Goal: Navigation & Orientation: Understand site structure

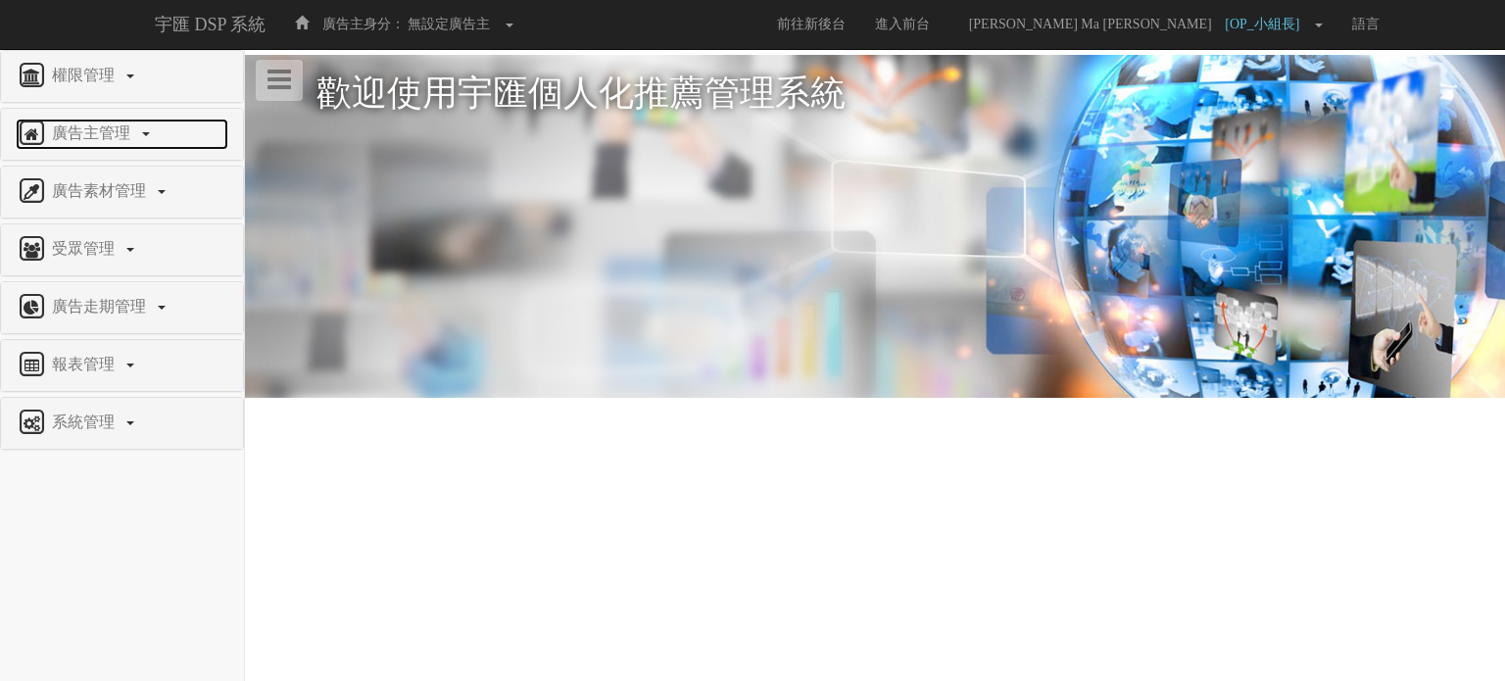
click at [130, 142] on link "廣告主管理" at bounding box center [122, 134] width 213 height 31
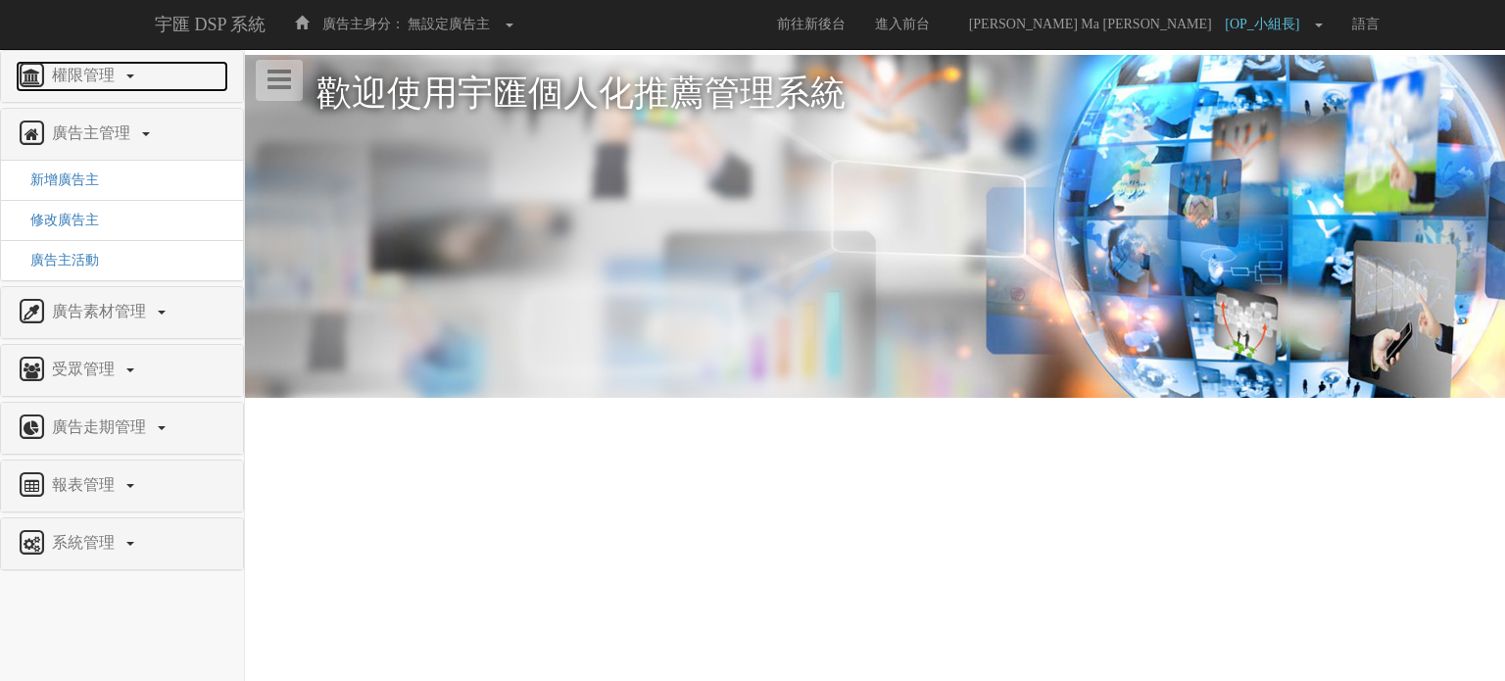
click at [123, 75] on span "權限管理" at bounding box center [85, 75] width 77 height 17
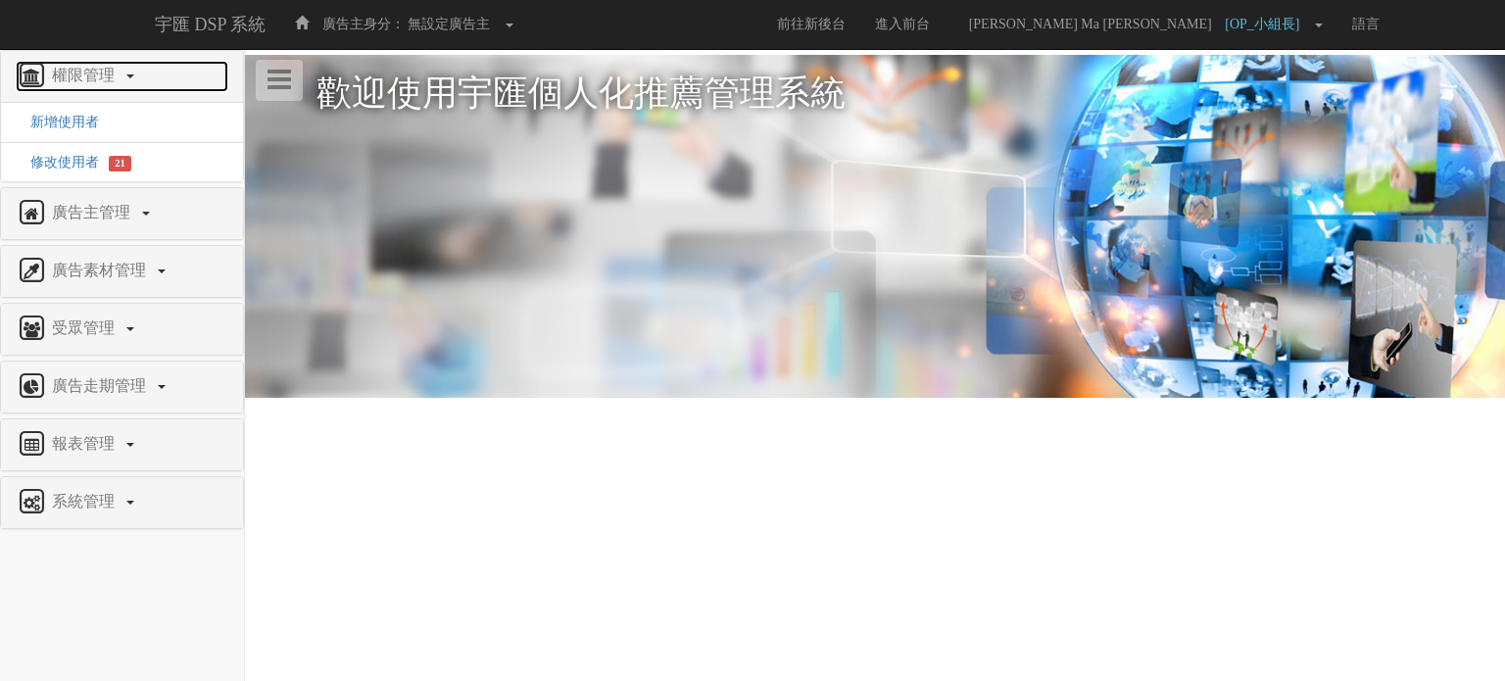
click at [123, 75] on span "權限管理" at bounding box center [85, 75] width 77 height 17
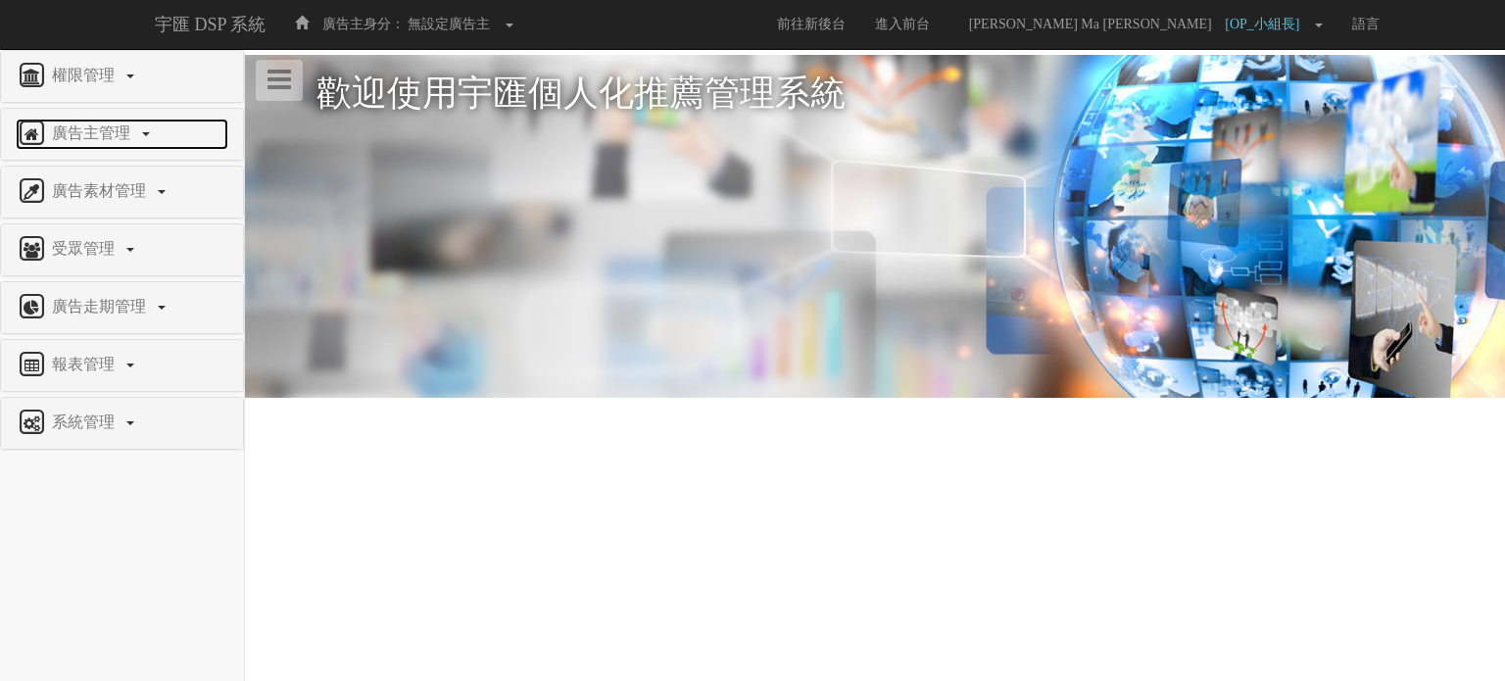
click at [136, 137] on span "廣告主管理" at bounding box center [93, 132] width 93 height 17
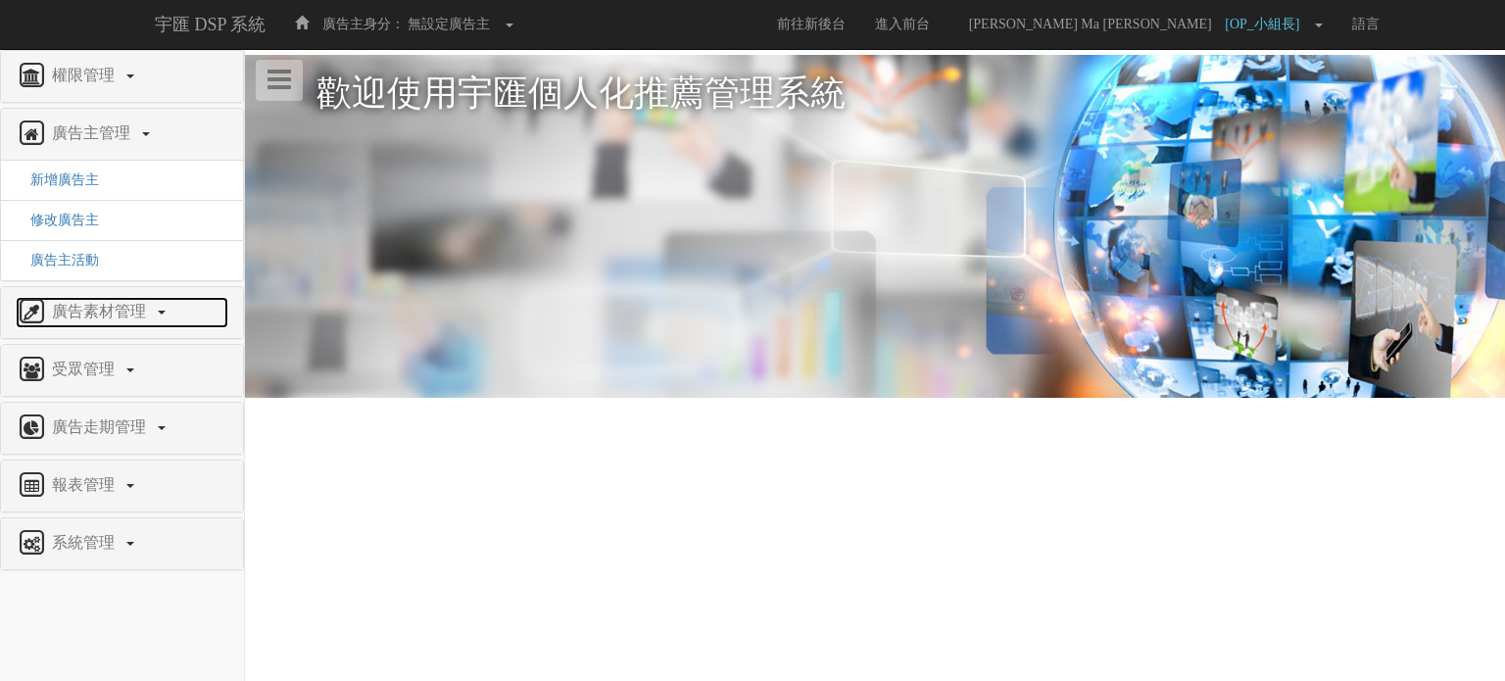
click at [100, 313] on span "廣告素材管理" at bounding box center [101, 311] width 109 height 17
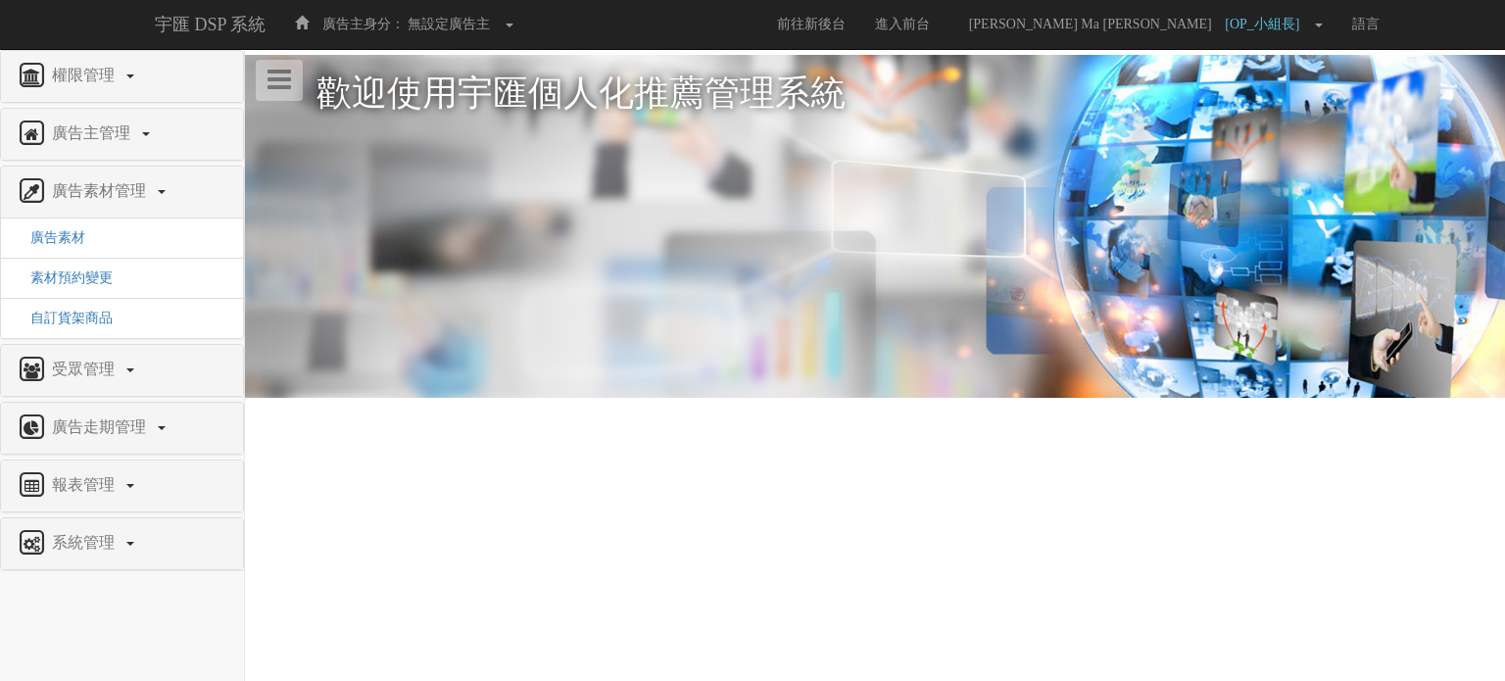
click at [118, 408] on div "廣告走期管理" at bounding box center [122, 428] width 242 height 51
click at [118, 418] on span "廣告走期管理" at bounding box center [101, 426] width 109 height 17
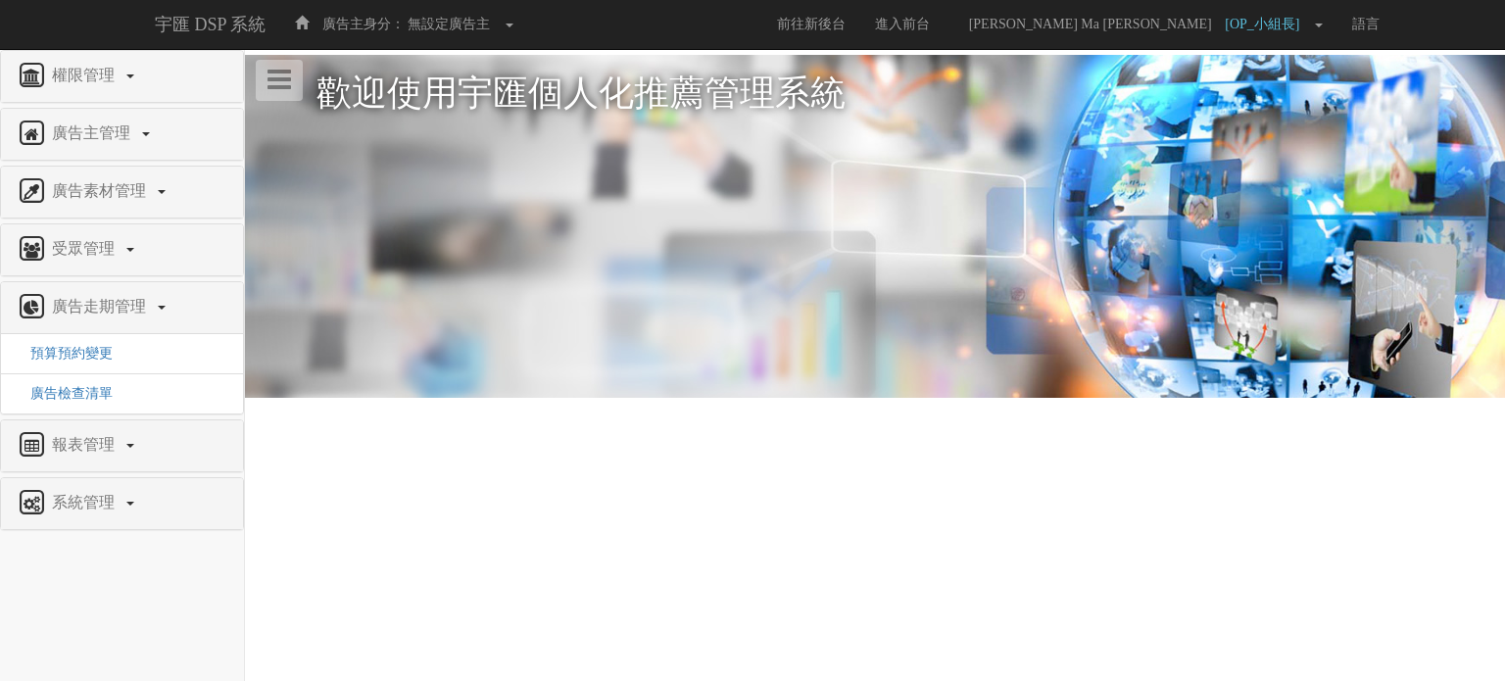
click at [112, 211] on div "廣告素材管理" at bounding box center [122, 192] width 242 height 51
click at [104, 246] on span "受眾管理" at bounding box center [85, 248] width 77 height 17
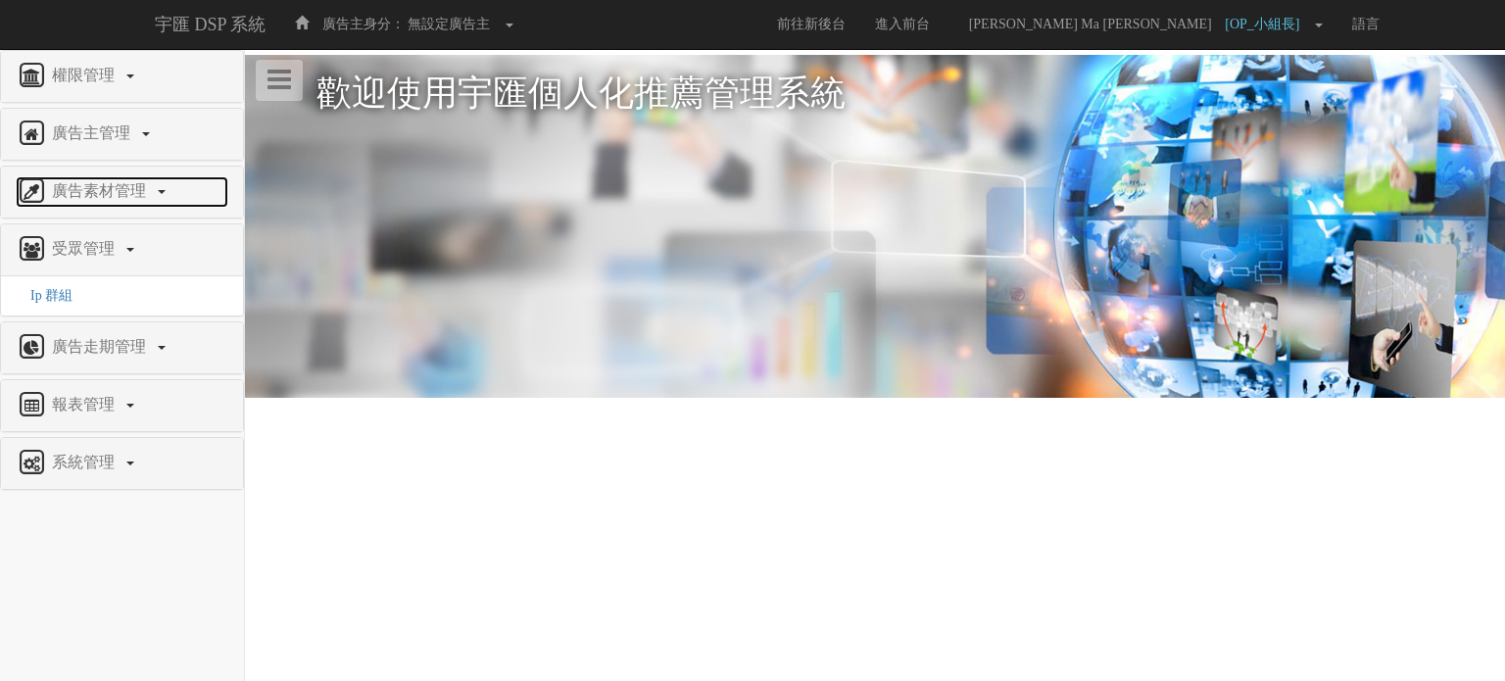
click at [115, 202] on link "廣告素材管理" at bounding box center [122, 191] width 213 height 31
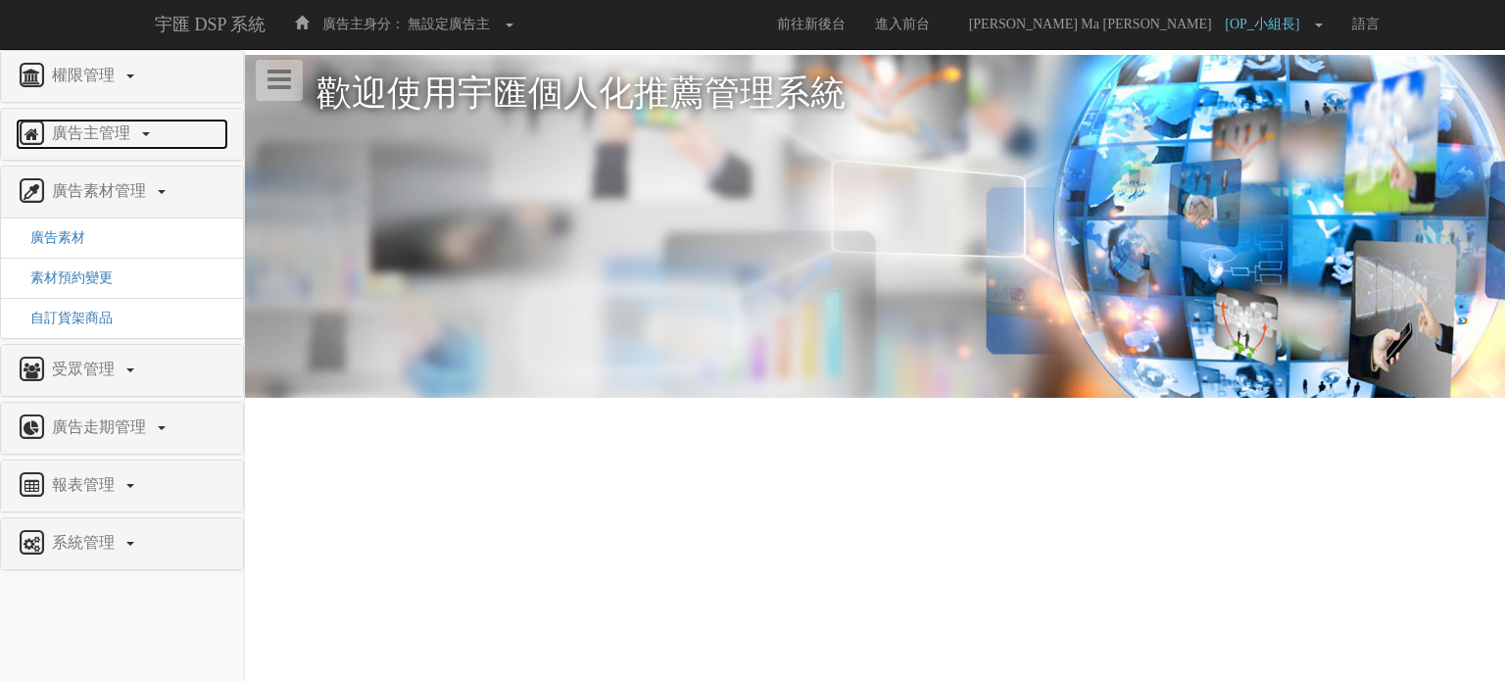
click at [98, 133] on span "廣告主管理" at bounding box center [93, 132] width 93 height 17
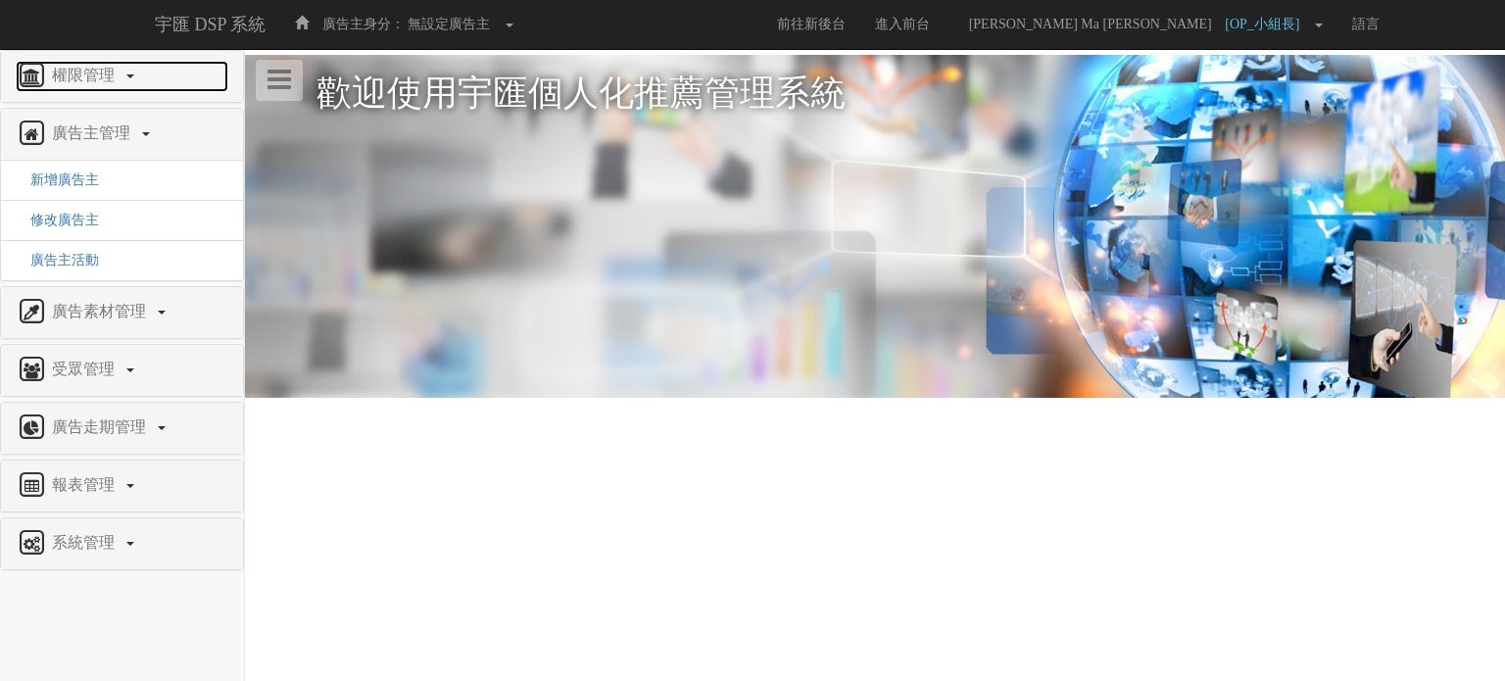
click at [102, 91] on link "權限管理" at bounding box center [122, 76] width 213 height 31
